Goal: Task Accomplishment & Management: Use online tool/utility

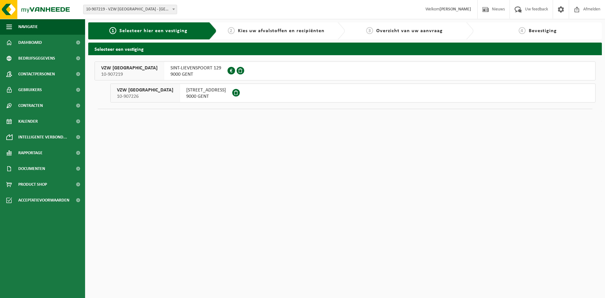
click at [203, 92] on span "KEIZERSVEST 18" at bounding box center [206, 90] width 40 height 6
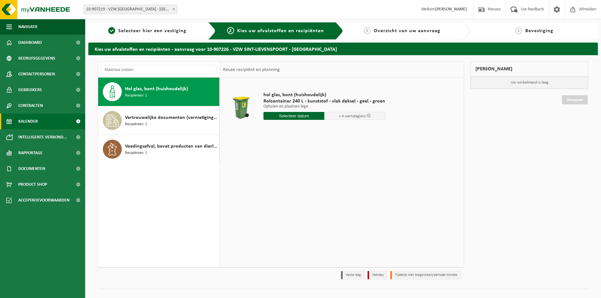
click at [29, 121] on span "Kalender" at bounding box center [28, 122] width 20 height 16
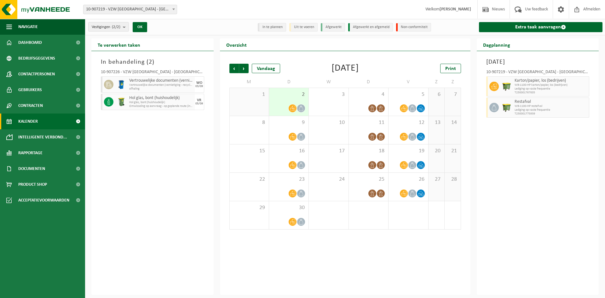
drag, startPoint x: 169, startPoint y: 87, endPoint x: 169, endPoint y: 84, distance: 3.2
click at [169, 86] on div "Vertrouwelijke documenten (vernietiging - recyclage) Vertrouwelijke documenten …" at bounding box center [161, 84] width 67 height 16
click at [168, 84] on span "Vertrouwelijke documenten (vernietiging - recyclage)" at bounding box center [161, 85] width 64 height 4
click at [168, 85] on span "Vertrouwelijke documenten (vernietiging - recyclage)" at bounding box center [161, 85] width 64 height 4
click at [110, 85] on icon at bounding box center [109, 85] width 6 height 6
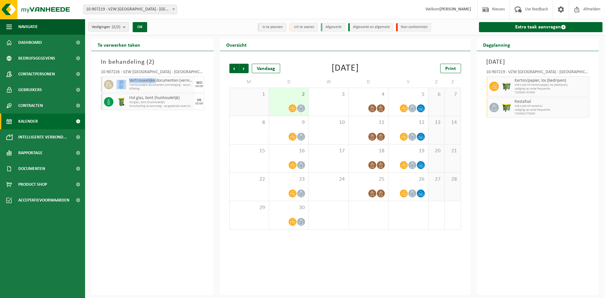
click at [110, 85] on icon at bounding box center [109, 85] width 6 height 6
drag, startPoint x: 110, startPoint y: 85, endPoint x: 215, endPoint y: 39, distance: 113.8
click at [215, 39] on div "Te verwerken taken In behandeling ( 2 ) 10-907226 - VZW SINT-LIEVENSPOORT - GEN…" at bounding box center [152, 166] width 129 height 256
click at [162, 84] on span "Vertrouwelijke documenten (vernietiging - recyclage)" at bounding box center [161, 85] width 64 height 4
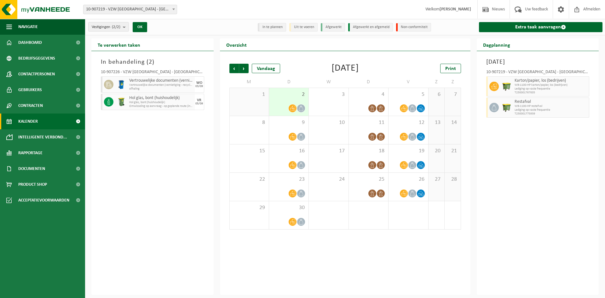
click at [108, 85] on icon at bounding box center [109, 85] width 6 height 6
click at [30, 199] on span "Acceptatievoorwaarden" at bounding box center [43, 200] width 51 height 16
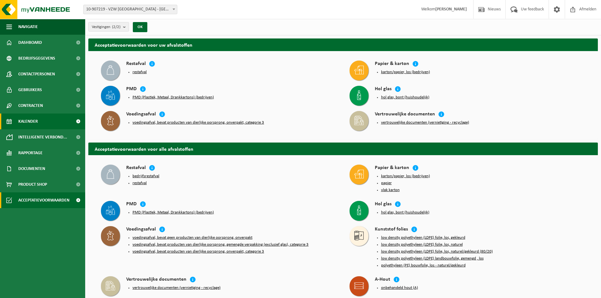
click at [34, 125] on span "Kalender" at bounding box center [28, 122] width 20 height 16
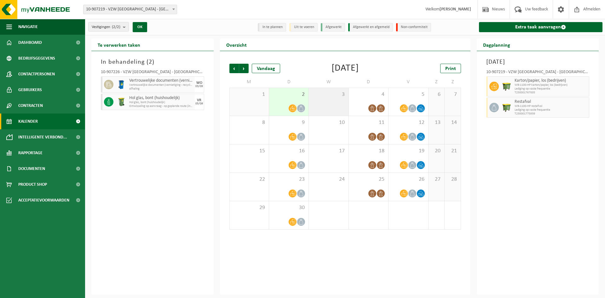
click at [338, 104] on div "3" at bounding box center [328, 102] width 39 height 28
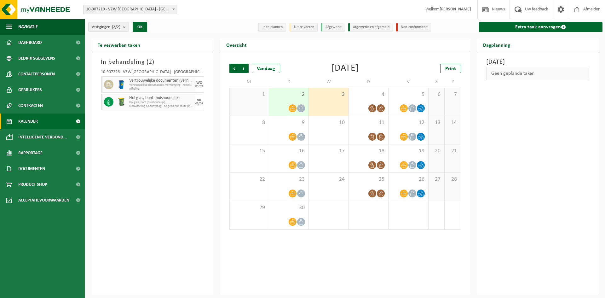
click at [325, 103] on div "3" at bounding box center [328, 102] width 39 height 28
drag, startPoint x: 151, startPoint y: 86, endPoint x: 159, endPoint y: 84, distance: 7.7
click at [159, 84] on span "Vertrouwelijke documenten (vernietiging - recyclage)" at bounding box center [161, 85] width 64 height 4
click at [190, 85] on span "Vertrouwelijke documenten (vernietiging - recyclage)" at bounding box center [161, 85] width 64 height 4
click at [196, 83] on div "WO" at bounding box center [199, 83] width 6 height 4
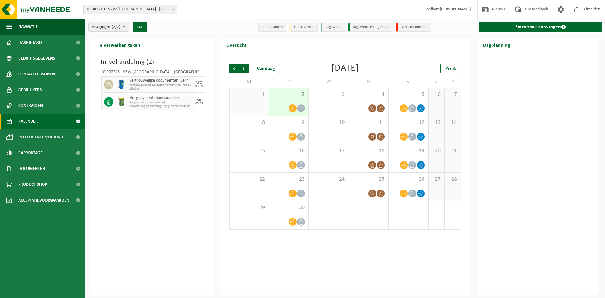
click at [123, 86] on img at bounding box center [121, 84] width 9 height 9
